Goal: Navigation & Orientation: Understand site structure

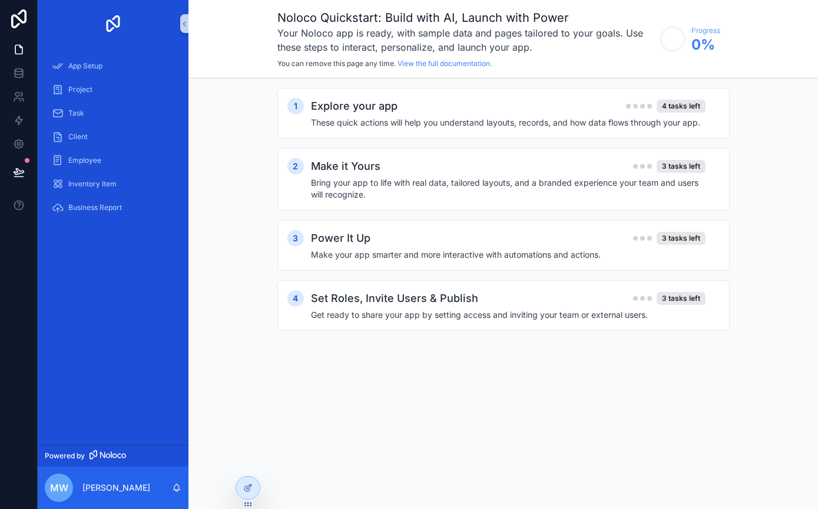
click at [611, 108] on div "Explore your app 4 tasks left" at bounding box center [508, 106] width 395 height 16
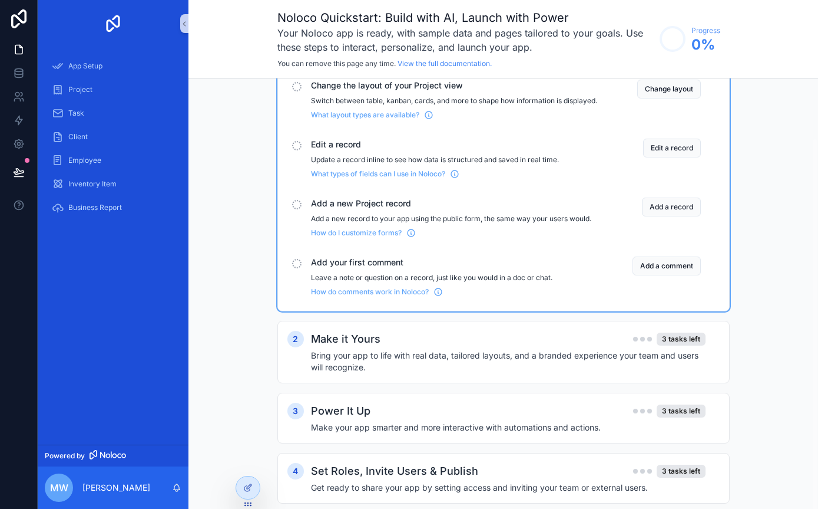
scroll to position [67, 0]
click at [81, 123] on link "Task" at bounding box center [113, 113] width 137 height 21
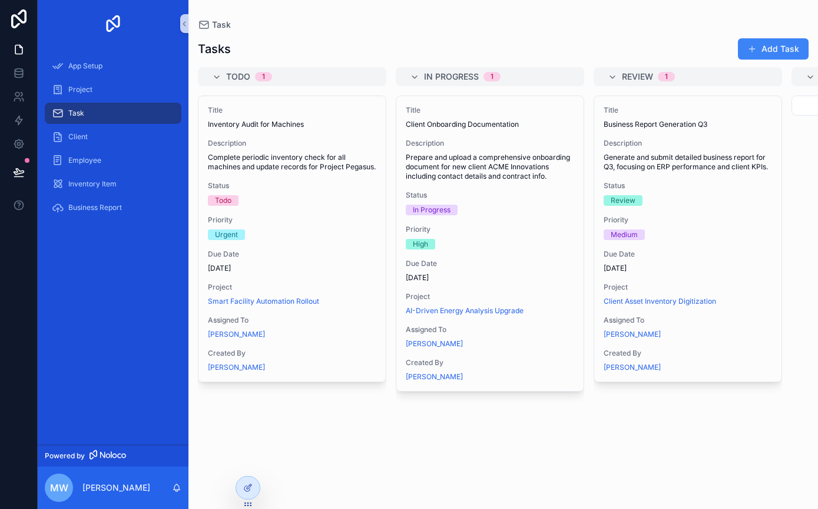
click at [74, 160] on span "Employee" at bounding box center [84, 160] width 33 height 9
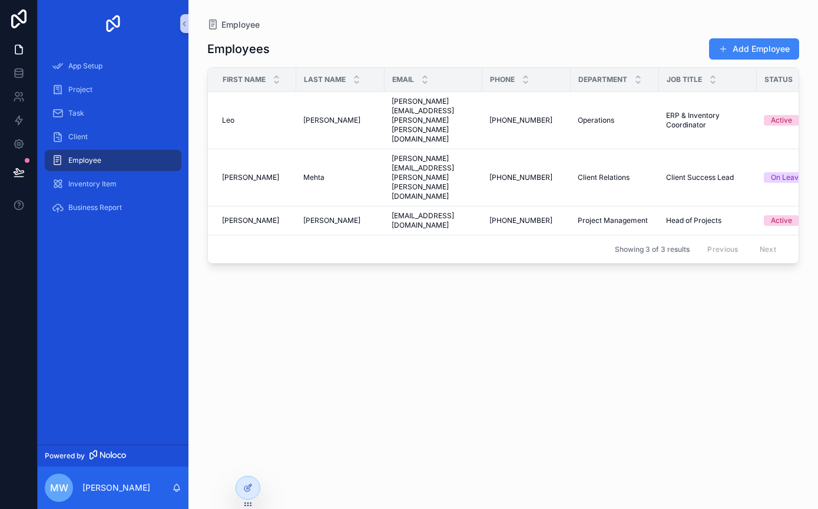
click at [70, 135] on span "Client" at bounding box center [77, 136] width 19 height 9
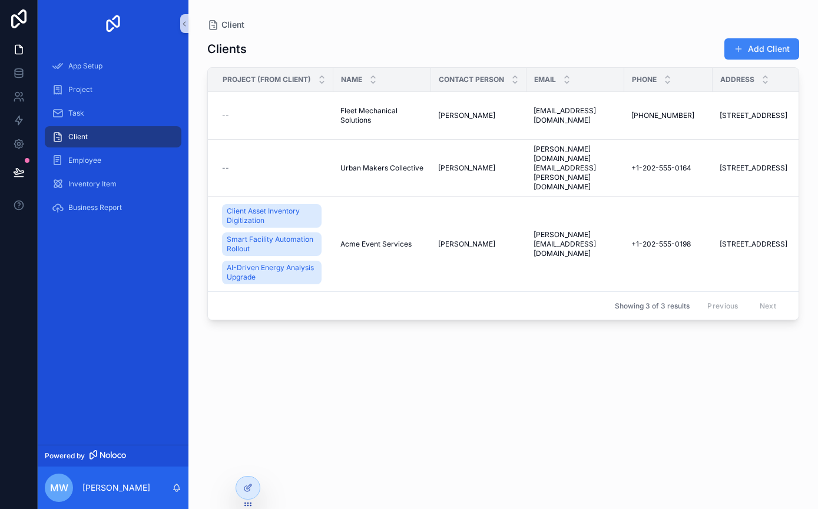
click at [82, 193] on link "Inventory Item" at bounding box center [113, 183] width 137 height 21
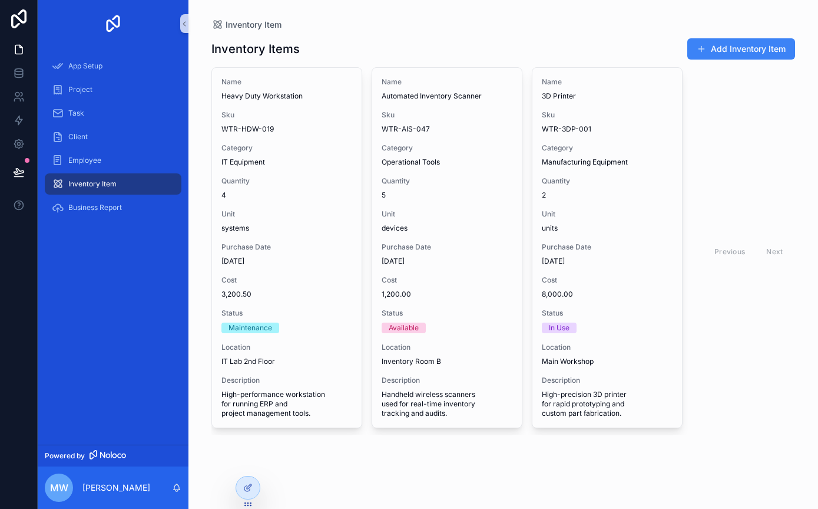
click at [82, 212] on span "Business Report" at bounding box center [95, 207] width 54 height 9
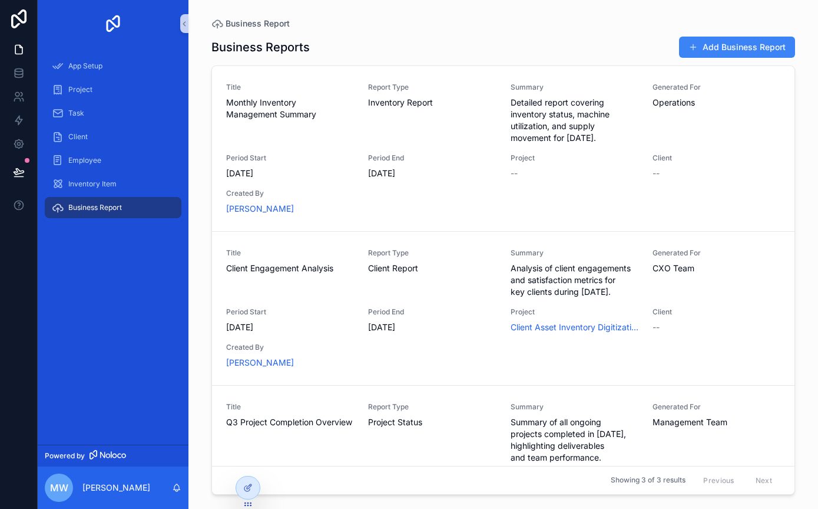
click at [67, 104] on div "Task" at bounding box center [113, 113] width 123 height 19
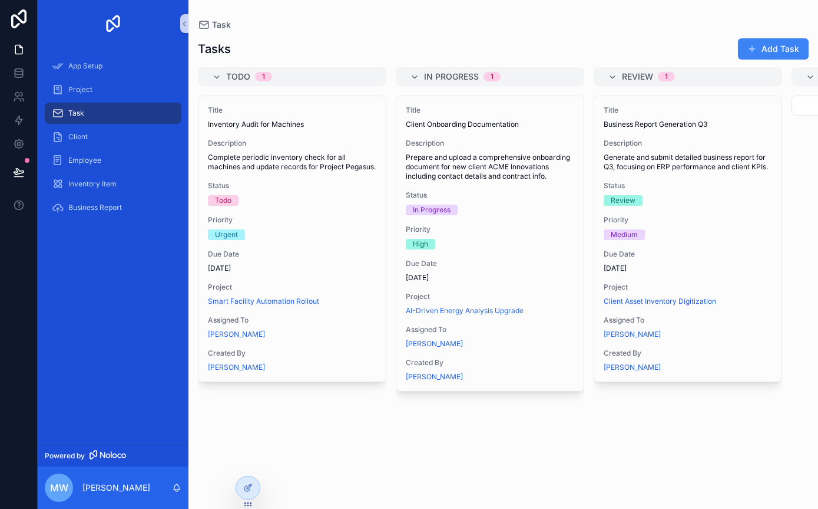
click at [71, 85] on span "Project" at bounding box center [80, 89] width 24 height 9
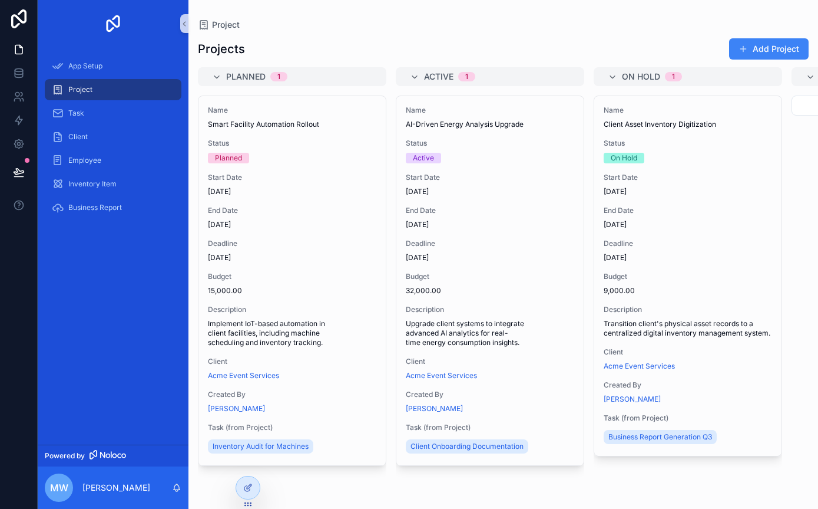
click at [65, 63] on div "App Setup" at bounding box center [113, 66] width 123 height 19
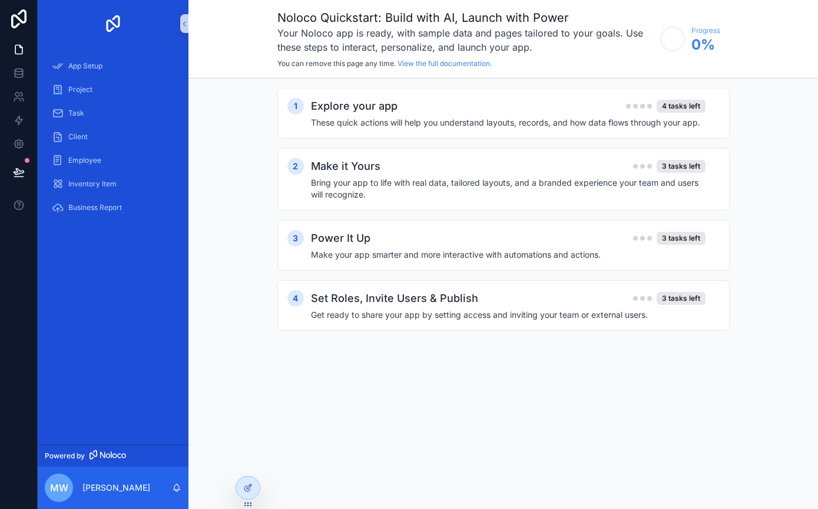
click at [64, 96] on div "Project" at bounding box center [113, 89] width 123 height 19
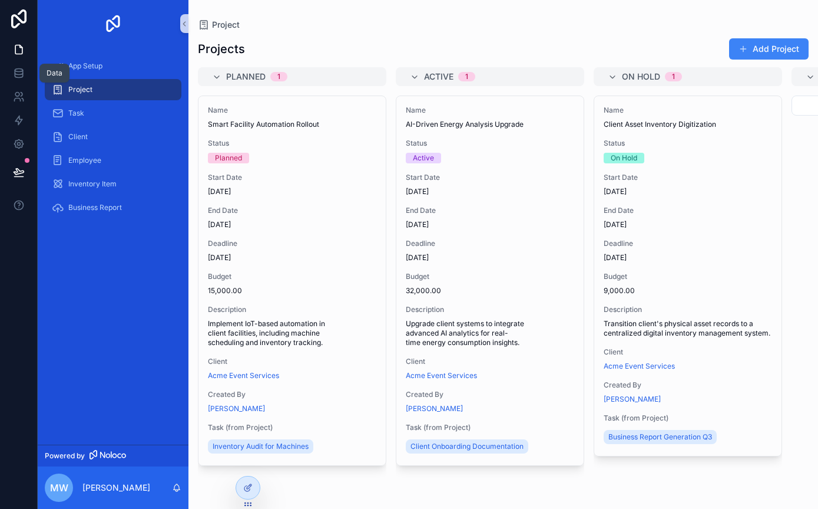
click at [15, 77] on icon at bounding box center [19, 75] width 8 height 5
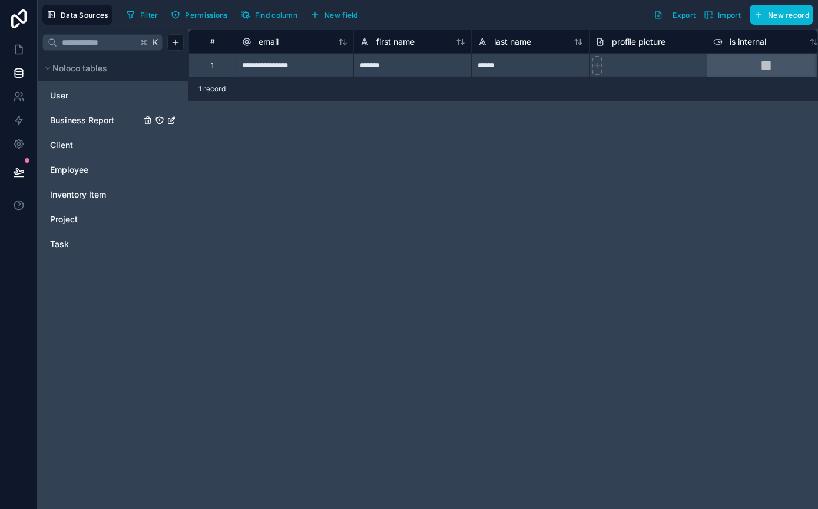
click at [68, 117] on span "Business Report" at bounding box center [82, 120] width 64 height 12
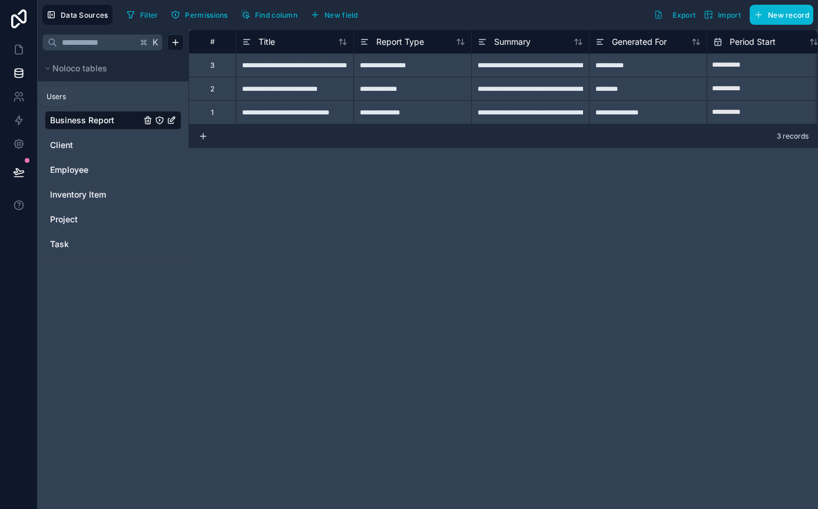
click at [19, 99] on icon at bounding box center [17, 99] width 6 height 3
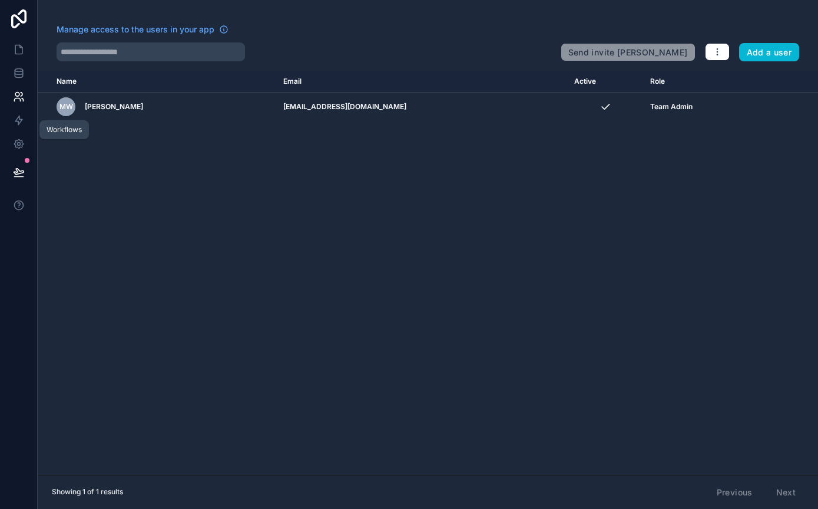
click at [21, 115] on icon at bounding box center [19, 120] width 12 height 12
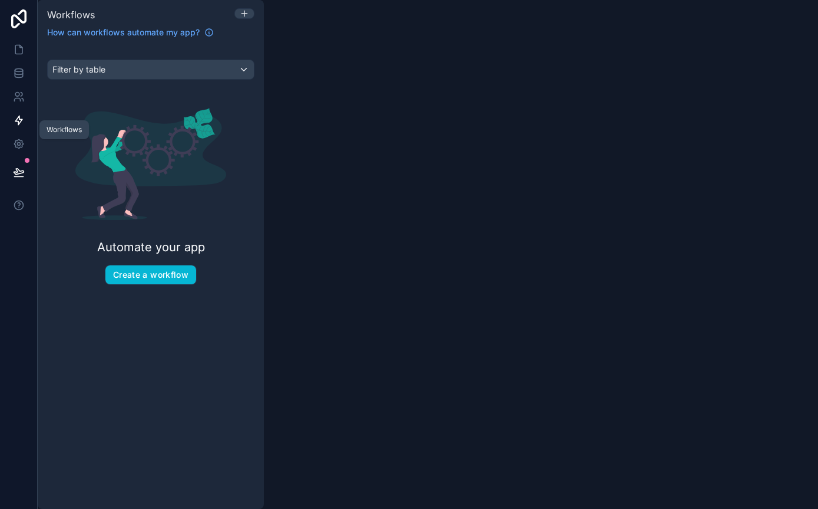
click at [57, 127] on div "Workflows" at bounding box center [64, 129] width 35 height 9
click at [59, 128] on div "Workflows" at bounding box center [64, 129] width 35 height 9
click at [59, 70] on span "Filter by table" at bounding box center [78, 69] width 53 height 10
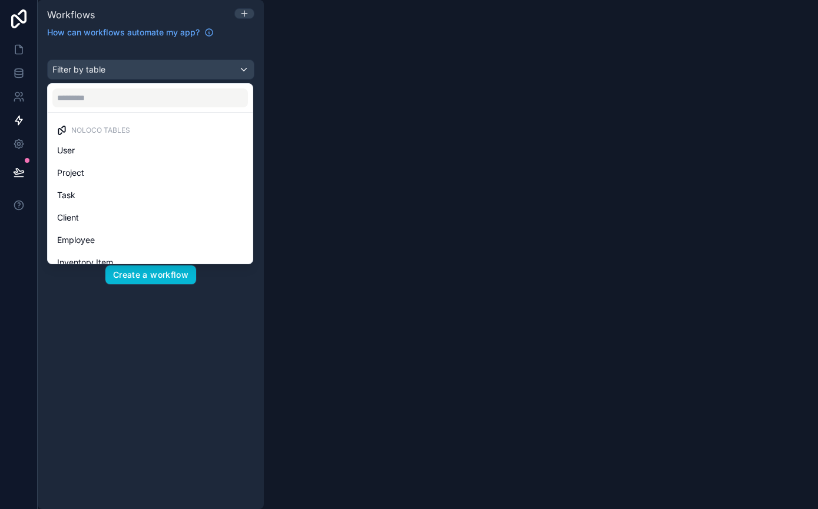
click at [60, 150] on span "User" at bounding box center [66, 150] width 18 height 14
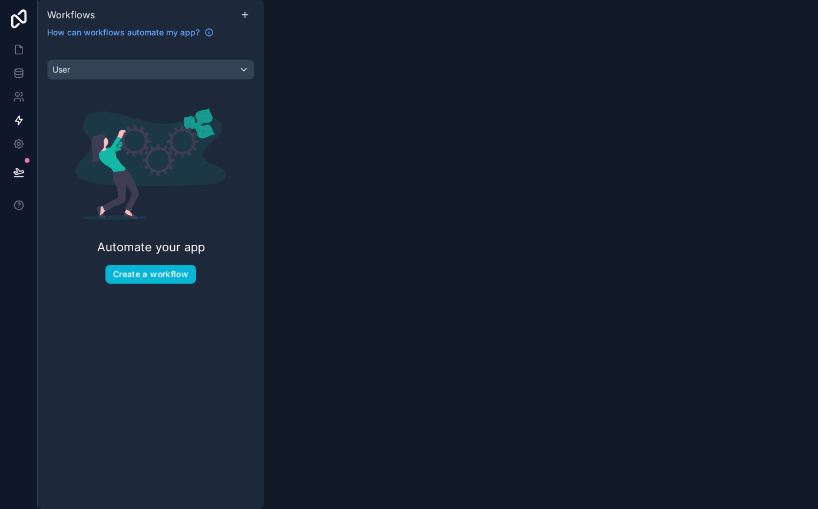
click at [68, 99] on div "Automate your app Create a workflow" at bounding box center [150, 195] width 207 height 213
click at [67, 71] on span "User" at bounding box center [61, 70] width 18 height 12
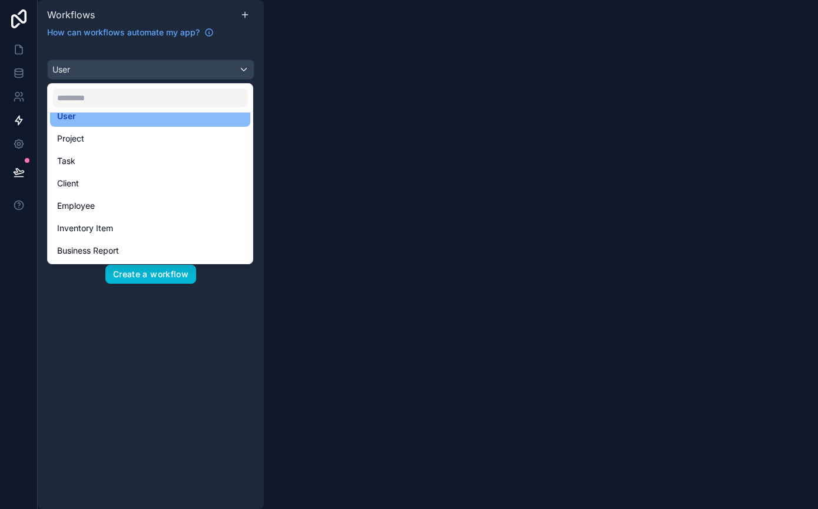
scroll to position [57, 0]
click at [60, 138] on span "Project" at bounding box center [70, 138] width 27 height 14
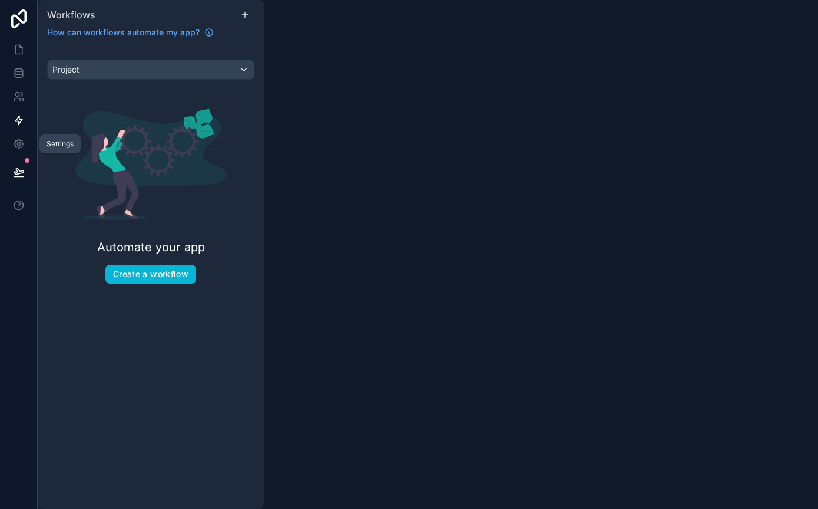
click at [18, 150] on link at bounding box center [18, 144] width 37 height 24
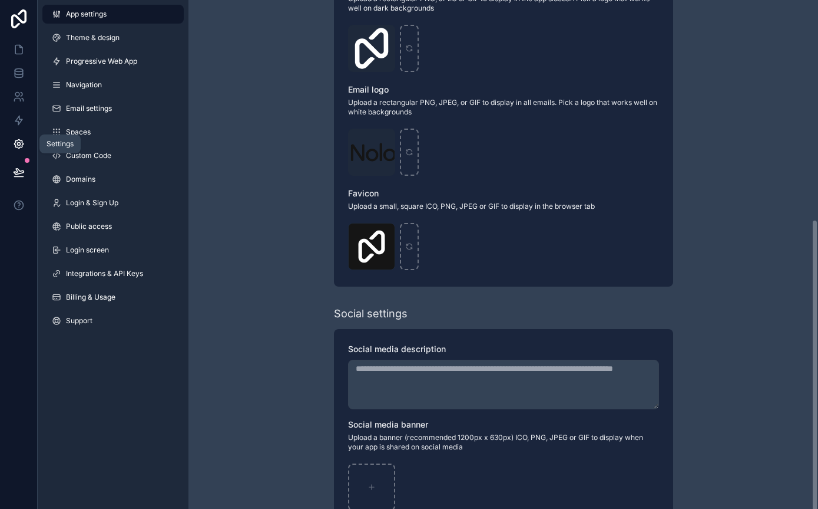
scroll to position [366, 0]
click at [73, 253] on span "Login screen" at bounding box center [87, 249] width 43 height 9
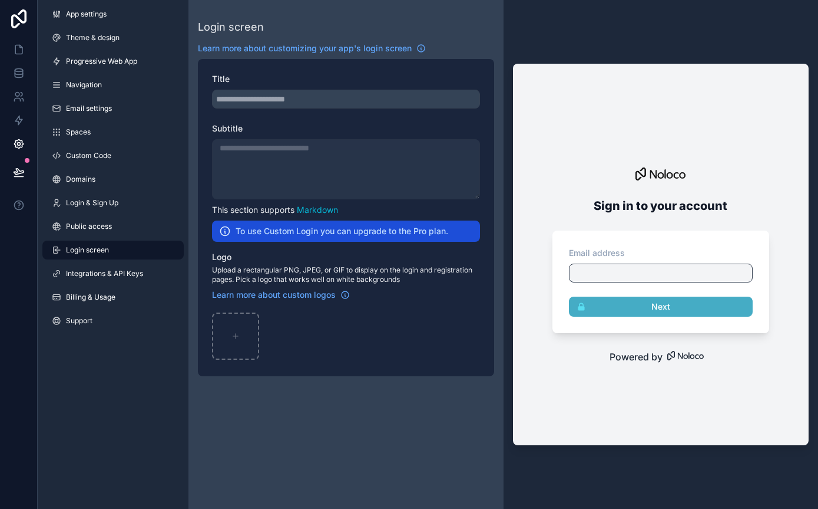
click at [61, 226] on icon at bounding box center [56, 226] width 9 height 9
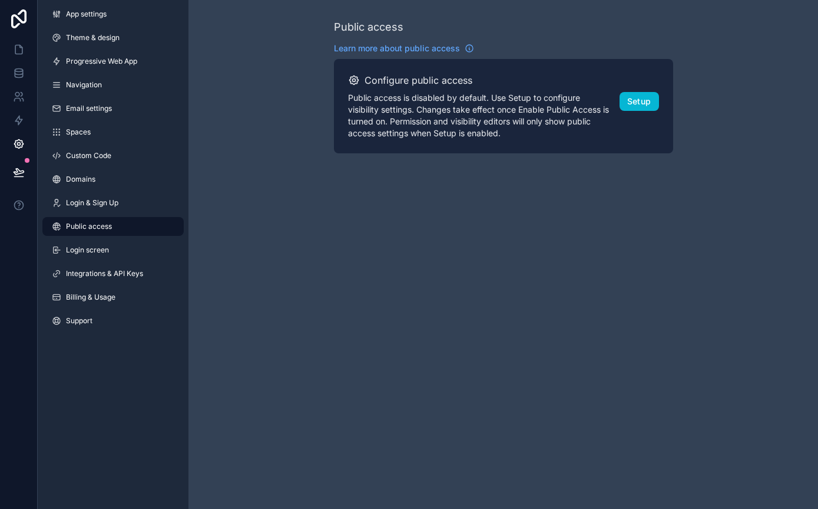
click at [64, 197] on link "Login & Sign Up" at bounding box center [112, 202] width 141 height 19
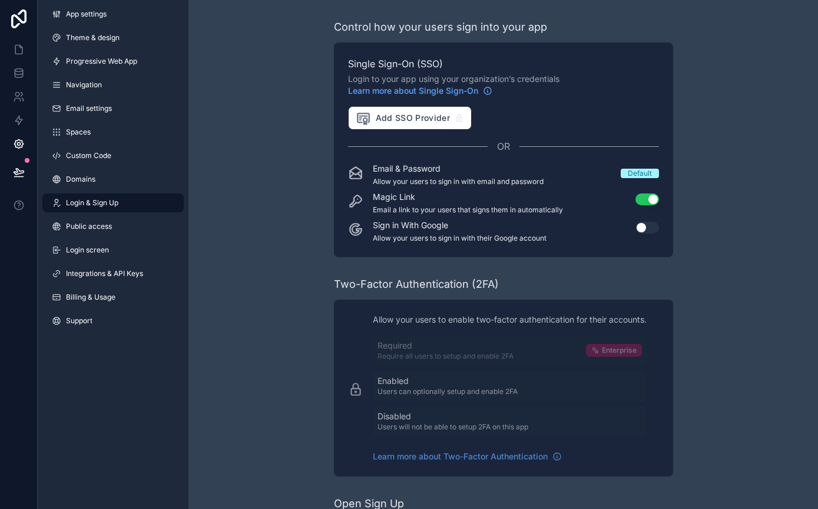
click at [67, 176] on span "Domains" at bounding box center [80, 178] width 29 height 9
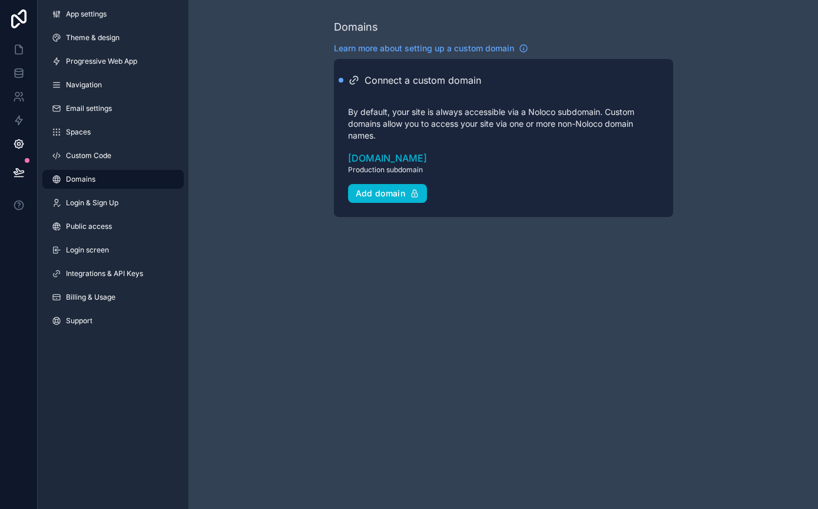
click at [64, 150] on link "Custom Code" at bounding box center [112, 155] width 141 height 19
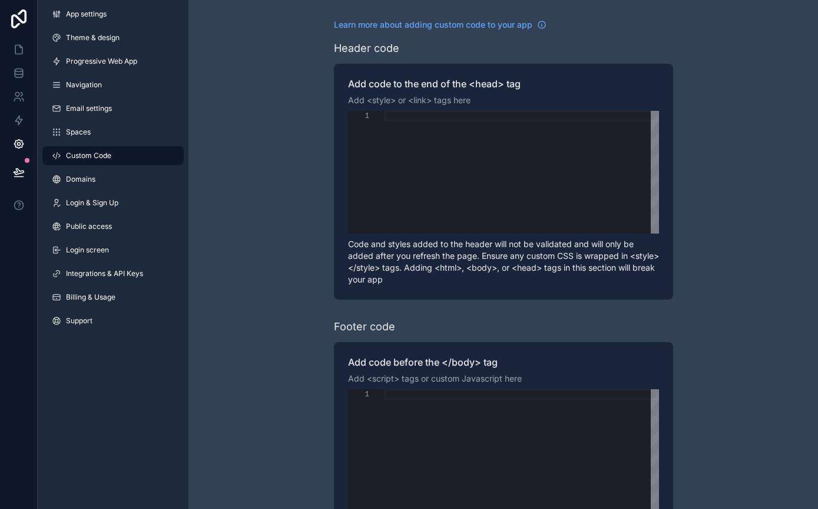
click at [70, 128] on span "Spaces" at bounding box center [78, 131] width 25 height 9
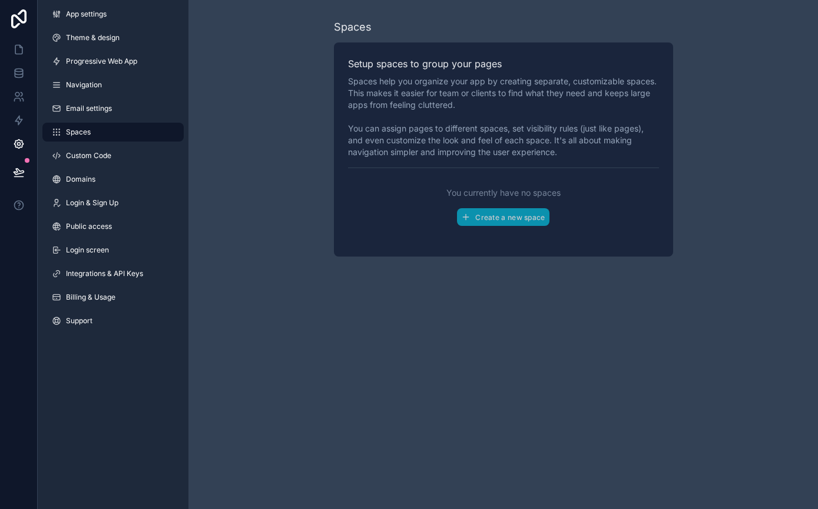
click at [65, 108] on link "Email settings" at bounding box center [112, 108] width 141 height 19
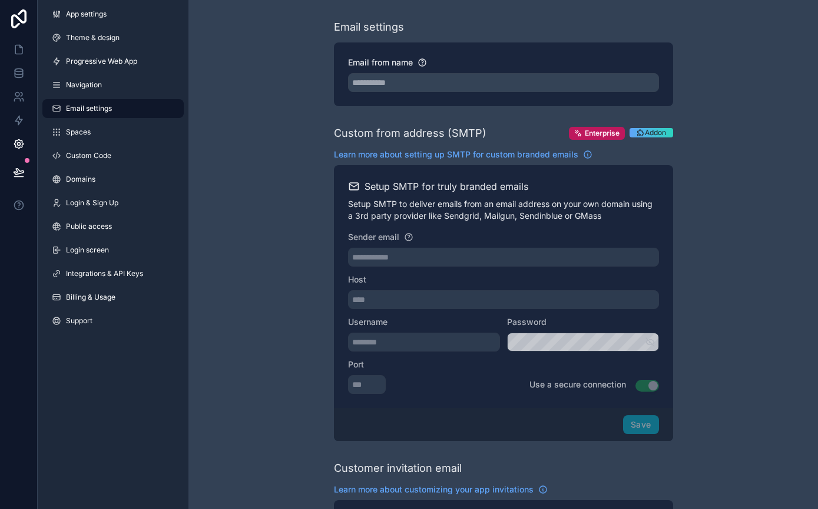
click at [60, 71] on div "App settings Theme & design Progressive Web App Navigation Email settings Space…" at bounding box center [113, 169] width 151 height 339
click at [62, 74] on div "App settings Theme & design Progressive Web App Navigation Email settings Space…" at bounding box center [113, 169] width 151 height 339
click at [62, 80] on link "Navigation" at bounding box center [112, 84] width 141 height 19
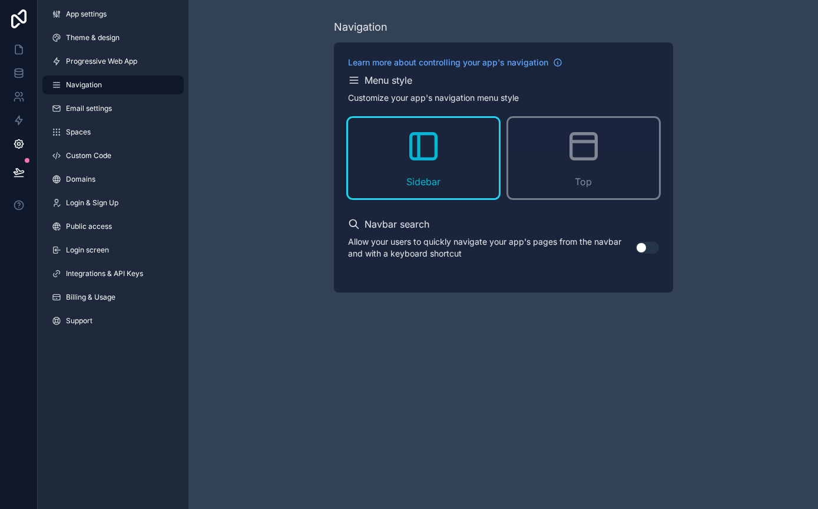
click at [71, 54] on link "Progressive Web App" at bounding box center [112, 61] width 141 height 19
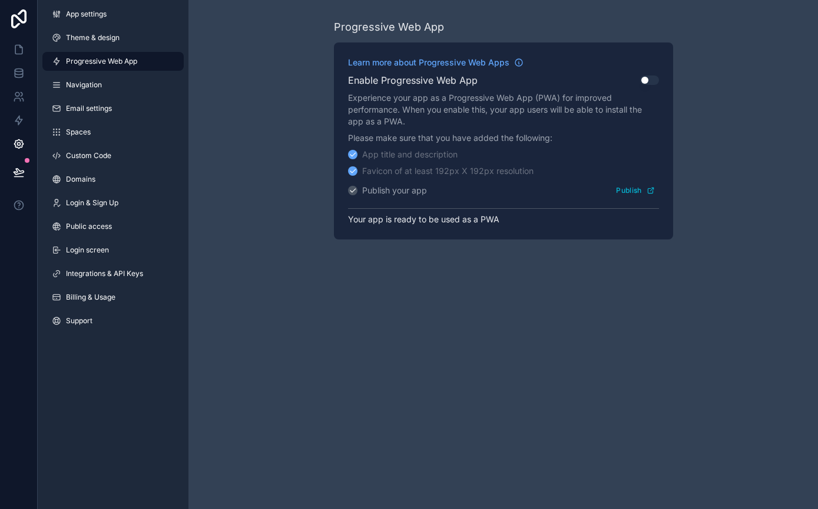
click at [60, 32] on link "Theme & design" at bounding box center [112, 37] width 141 height 19
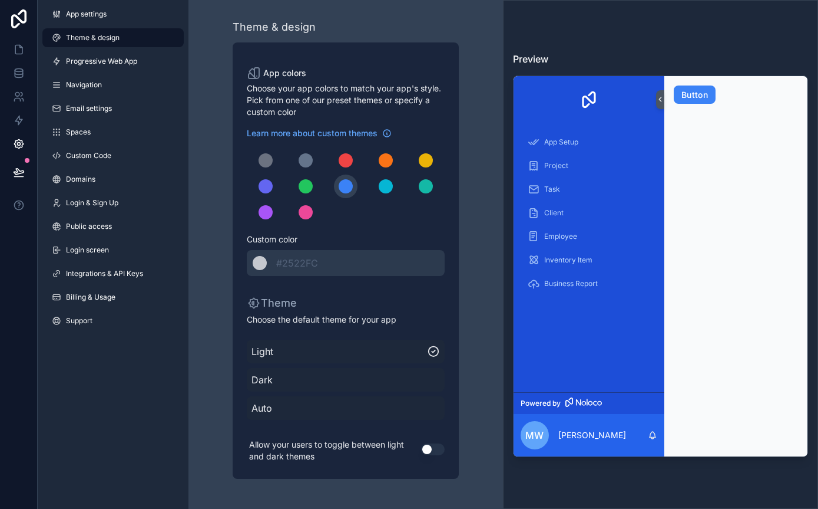
click at [639, 222] on div "Client" at bounding box center [589, 212] width 123 height 19
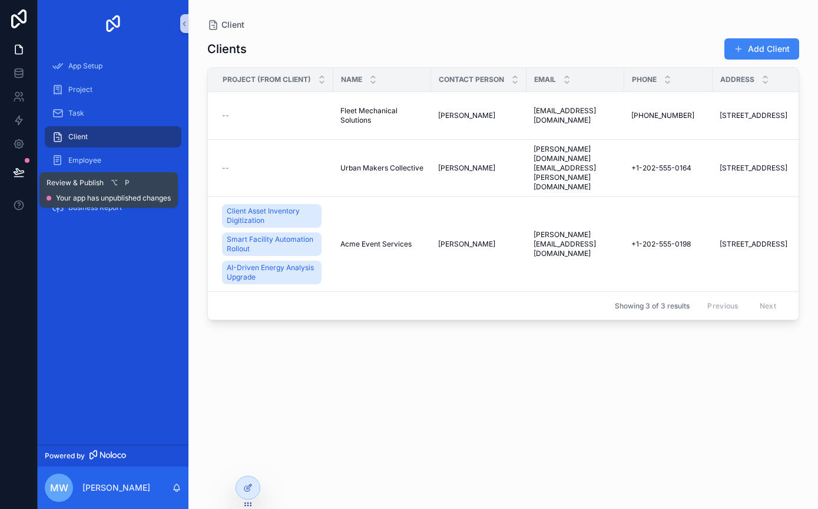
click at [79, 266] on div "App Setup Project Task Client Employee Inventory Item Business Report" at bounding box center [113, 245] width 151 height 397
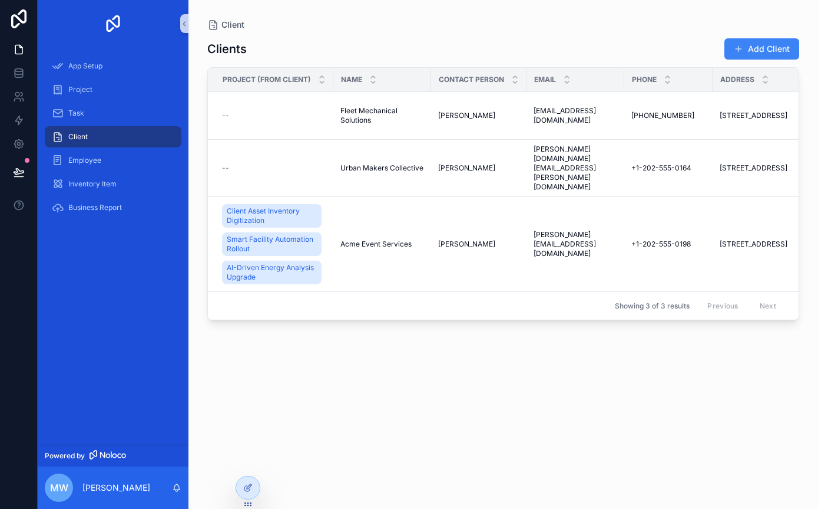
click at [8, 17] on icon at bounding box center [19, 18] width 24 height 19
